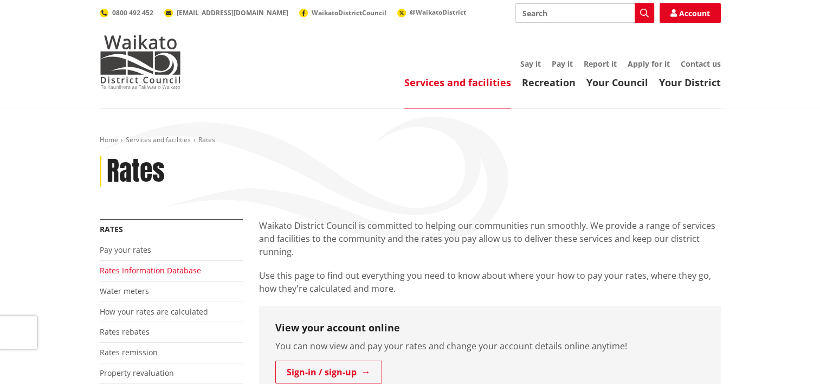
click at [153, 269] on link "Rates Information Database" at bounding box center [150, 270] width 101 height 10
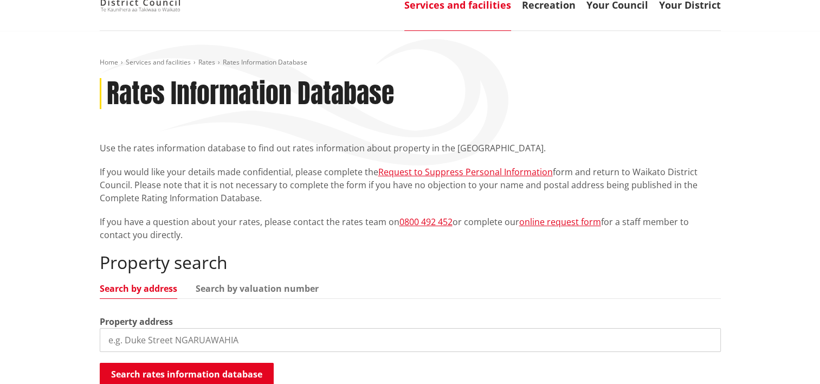
scroll to position [163, 0]
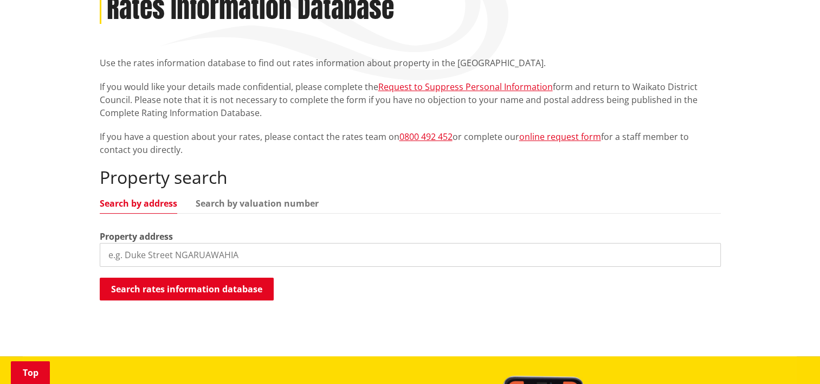
click at [254, 254] on input "search" at bounding box center [410, 255] width 621 height 24
type input "17B Marshmeadow"
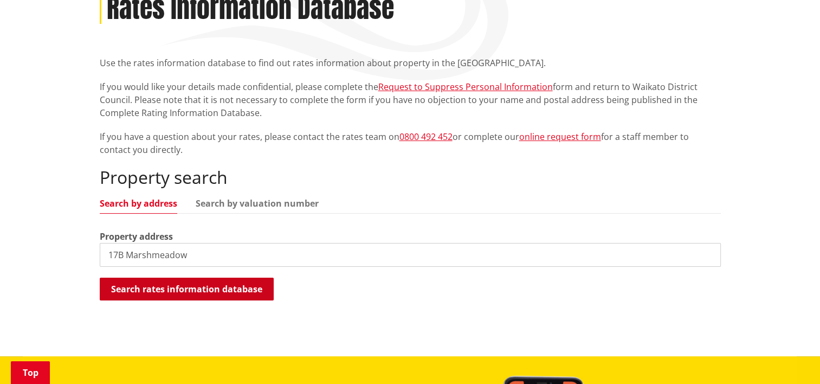
click at [155, 291] on button "Search rates information database" at bounding box center [187, 289] width 174 height 23
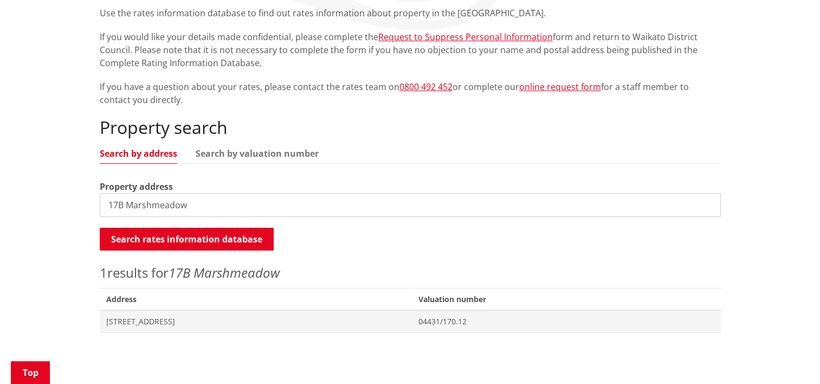
scroll to position [325, 0]
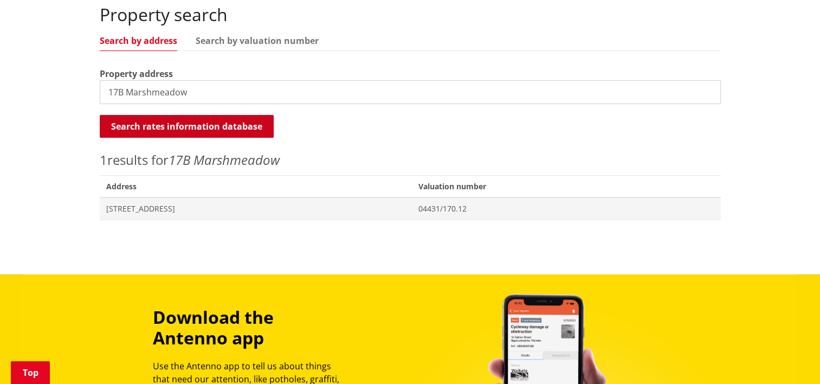
click at [170, 121] on button "Search rates information database" at bounding box center [187, 126] width 174 height 23
click at [158, 207] on span "17B Marshmeadow Road NEWSTEAD" at bounding box center [256, 208] width 300 height 11
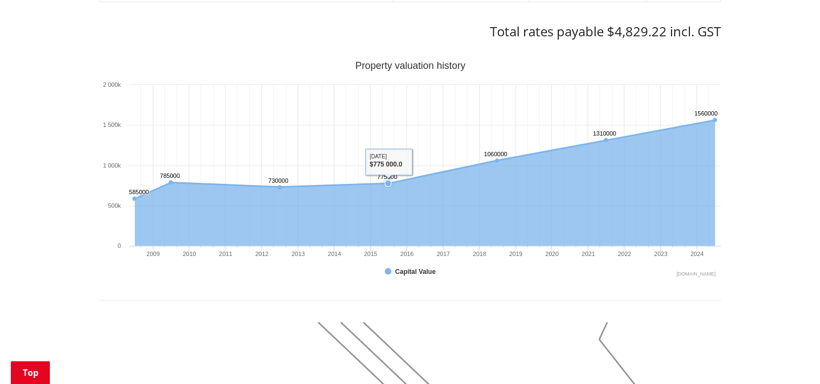
scroll to position [542, 0]
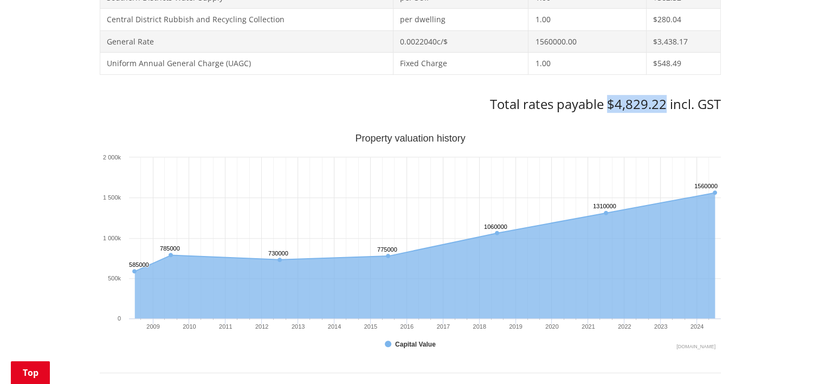
drag, startPoint x: 607, startPoint y: 103, endPoint x: 664, endPoint y: 101, distance: 57.0
click at [664, 101] on h3 "Total rates payable $4,829.22 incl. GST" at bounding box center [410, 104] width 621 height 16
drag, startPoint x: 664, startPoint y: 101, endPoint x: 653, endPoint y: 101, distance: 11.4
copy h3 "$4,829.22"
